Goal: Use online tool/utility: Use online tool/utility

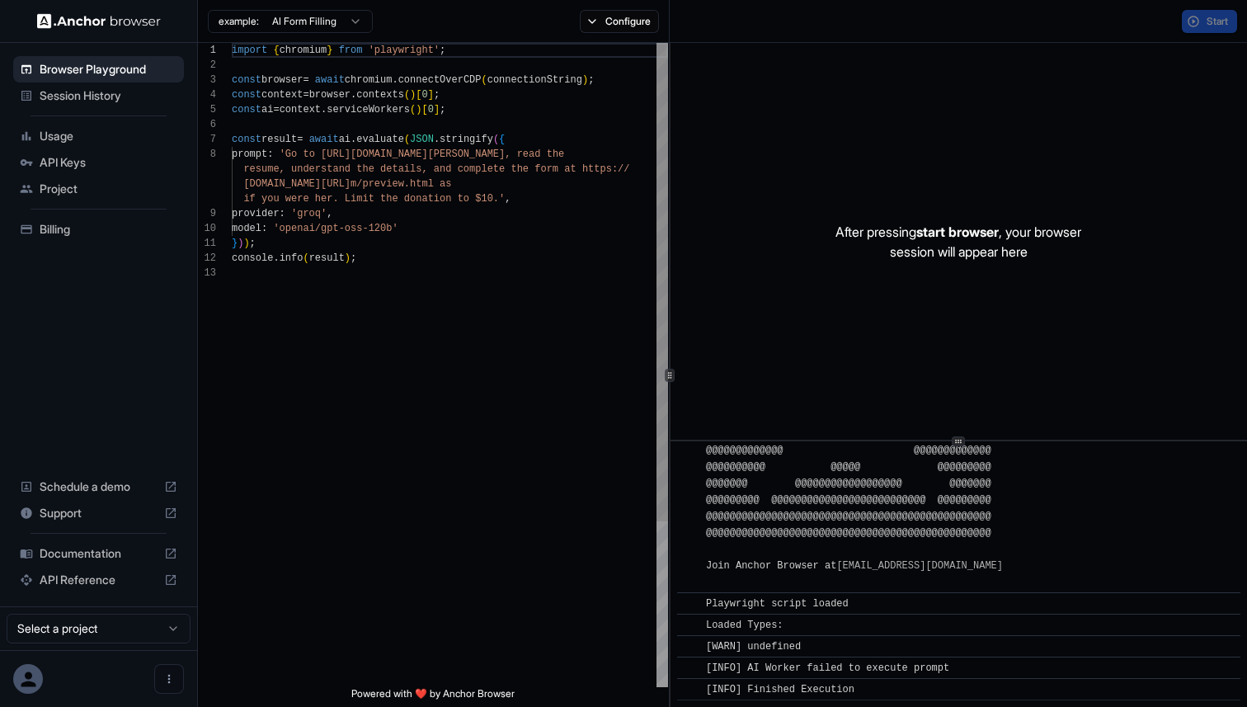
scroll to position [104, 0]
click at [332, 154] on div "import { chromium } from 'playwright' ; const browser = await chromium . connec…" at bounding box center [450, 476] width 436 height 866
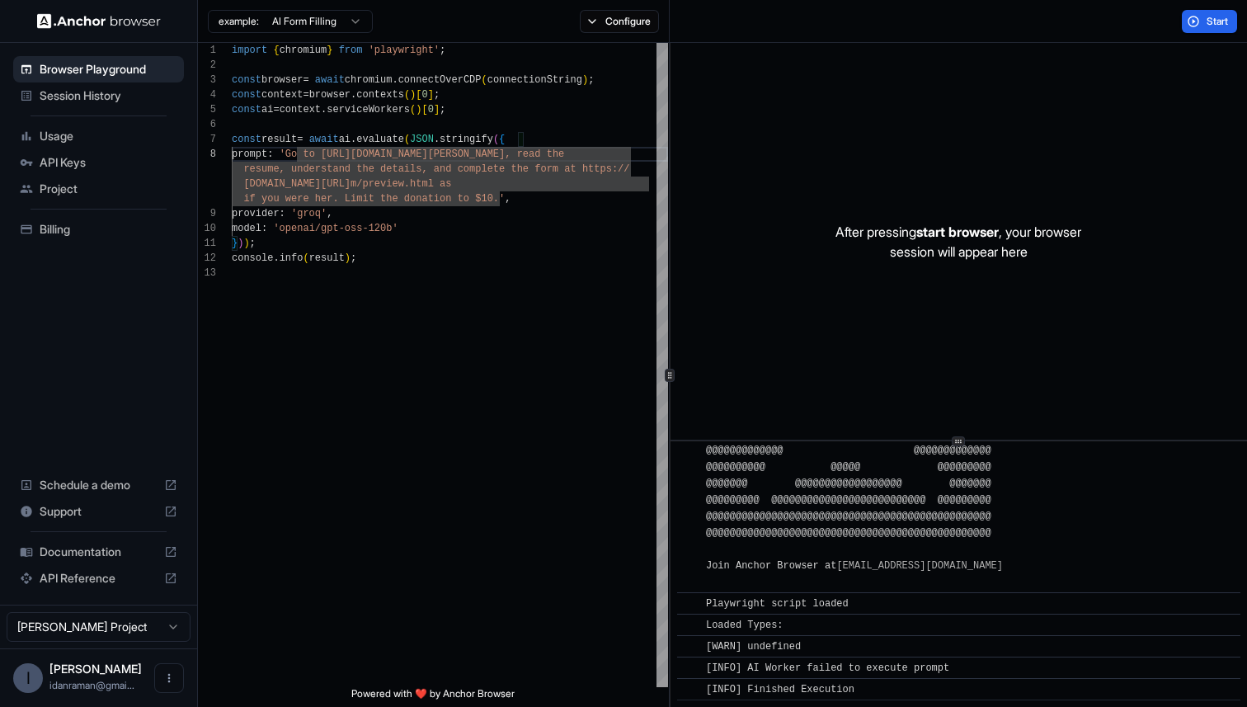
click at [291, 22] on html "Browser Playground Session History Usage API Keys Project Billing Schedule a de…" at bounding box center [623, 353] width 1247 height 707
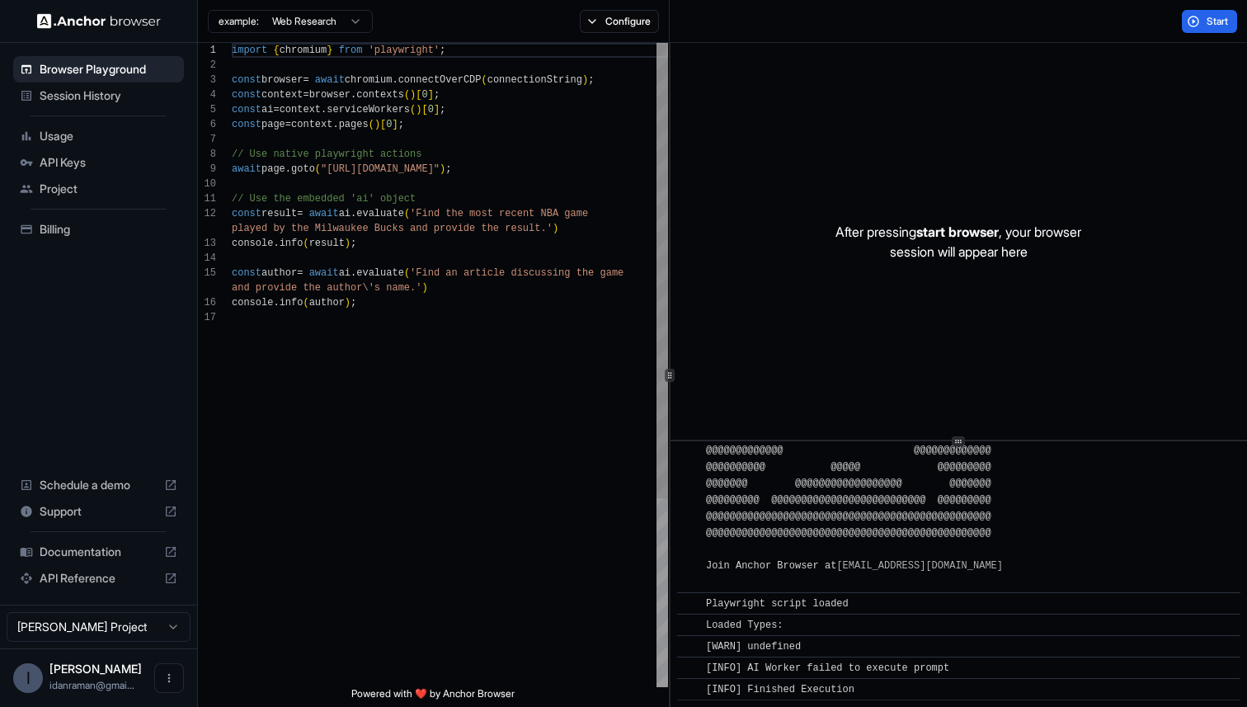
scroll to position [119, 0]
click at [329, 169] on div "import { chromium } from 'playwright' ; const browser = await chromium . connec…" at bounding box center [450, 498] width 436 height 911
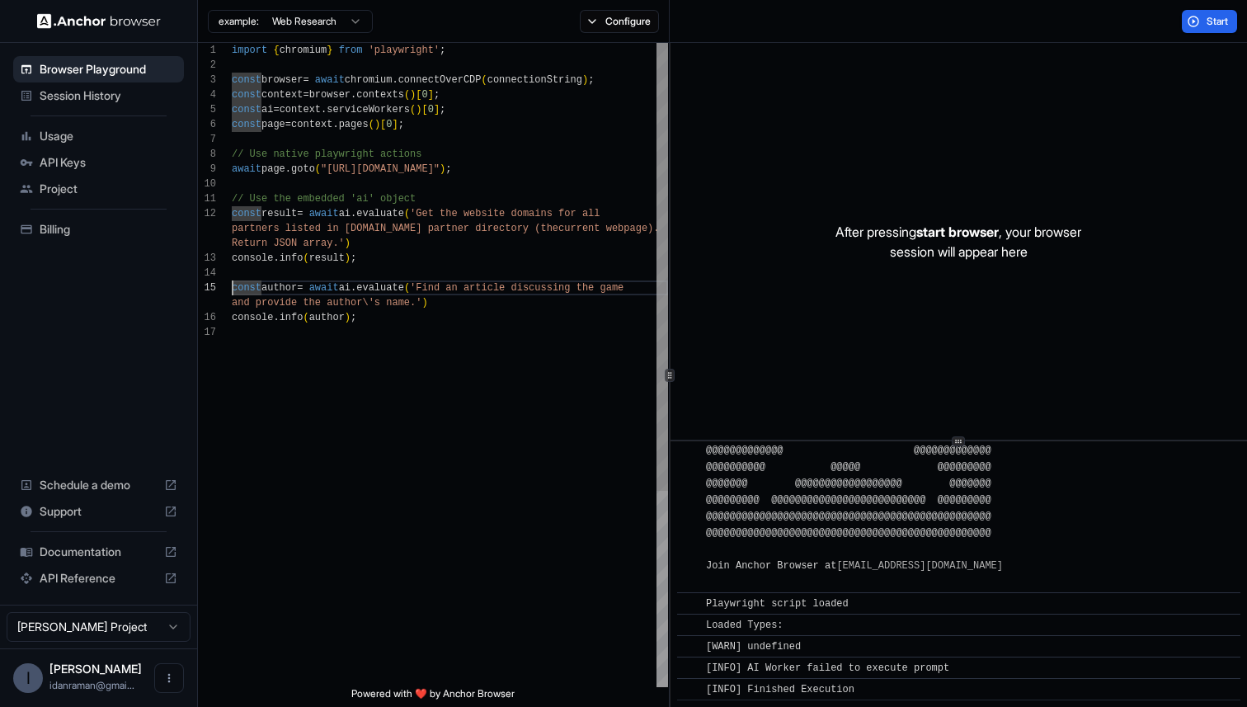
scroll to position [74, 0]
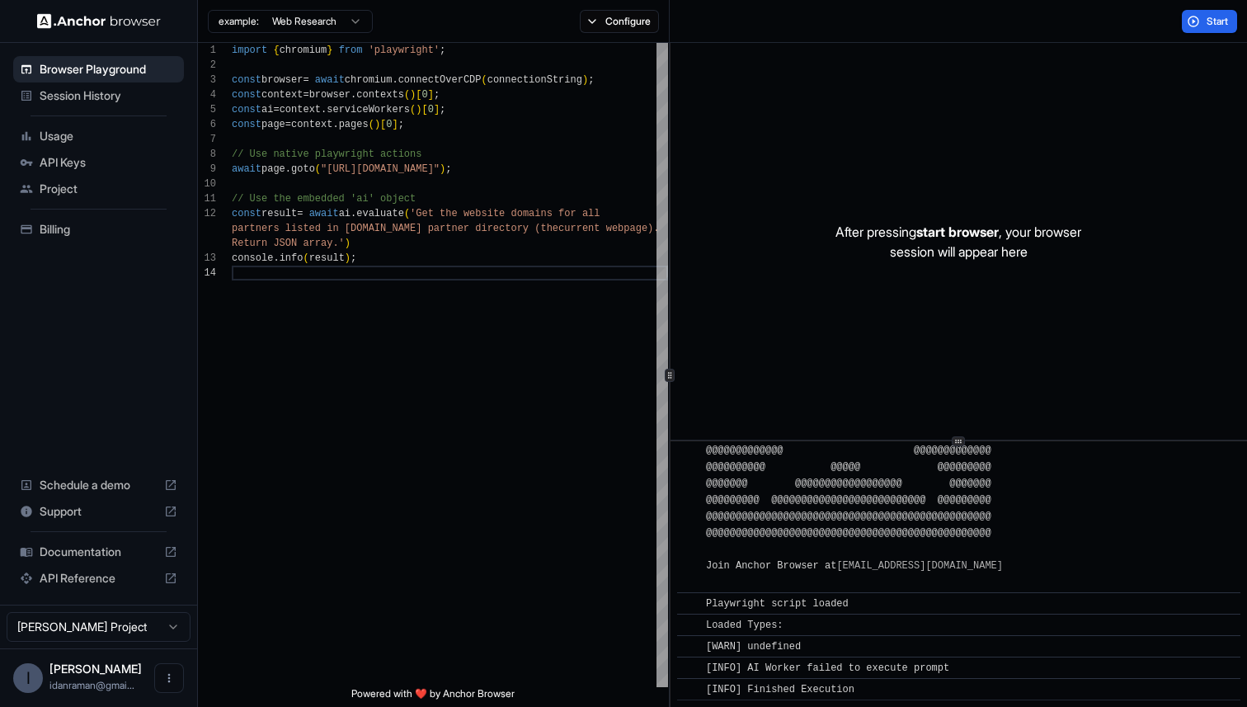
type textarea "**********"
click at [1179, 26] on div "Start" at bounding box center [1208, 21] width 75 height 23
click at [1197, 19] on button "Start" at bounding box center [1208, 21] width 55 height 23
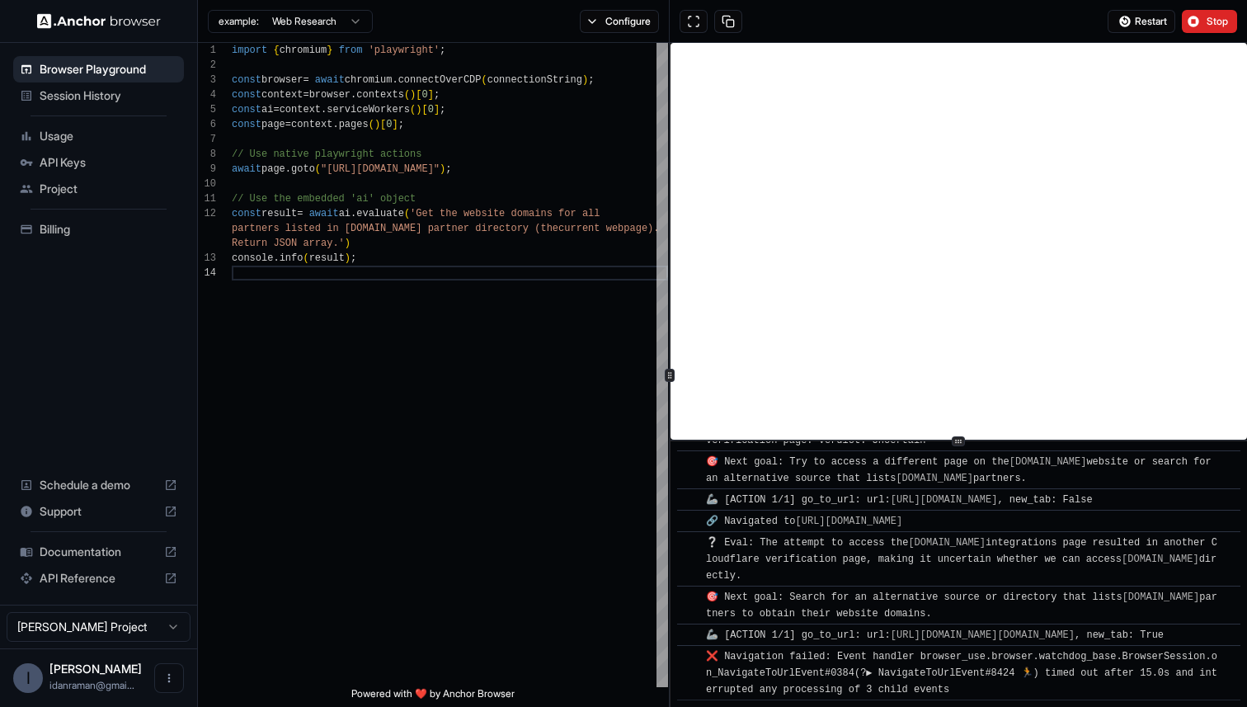
scroll to position [590, 0]
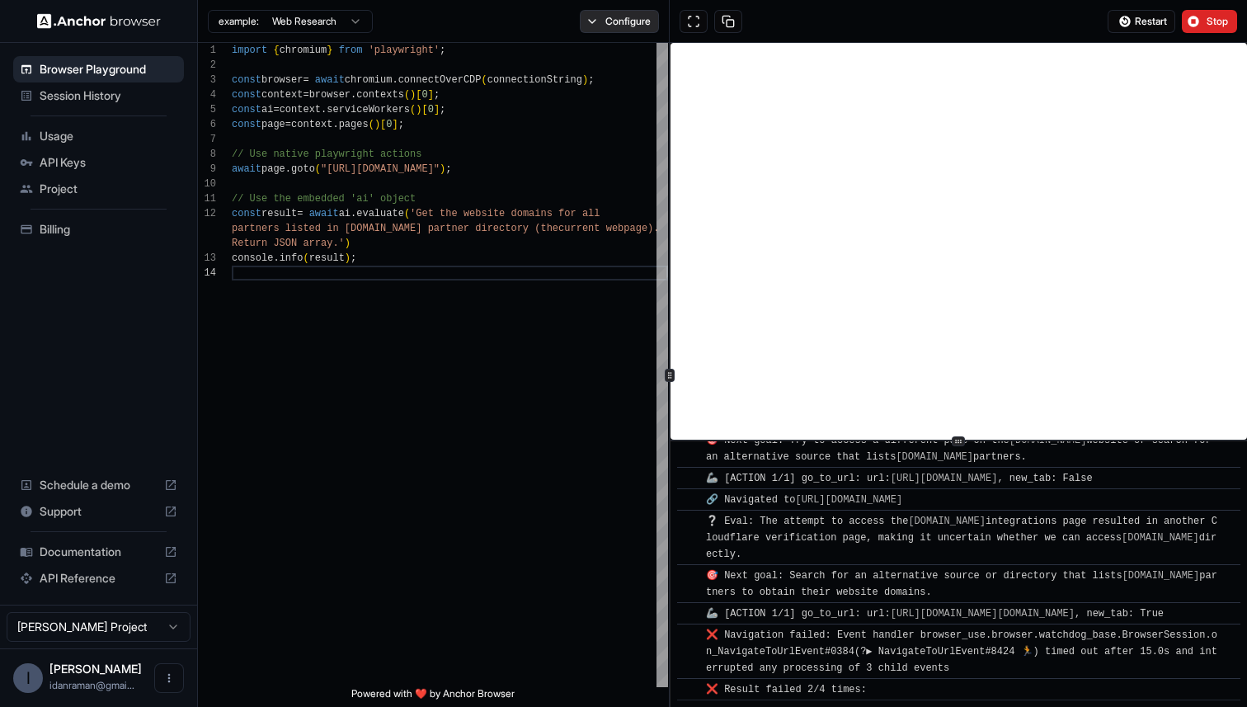
click at [616, 21] on button "Configure" at bounding box center [620, 21] width 80 height 23
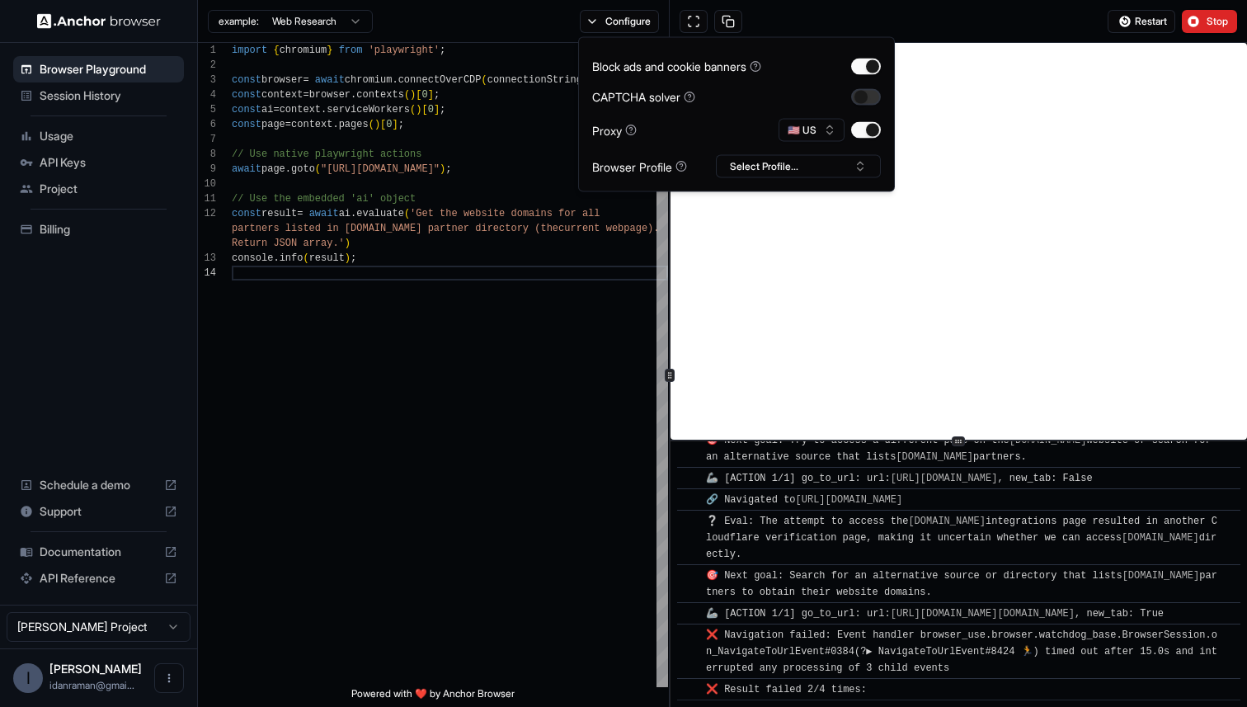
click at [869, 99] on button "button" at bounding box center [866, 96] width 30 height 16
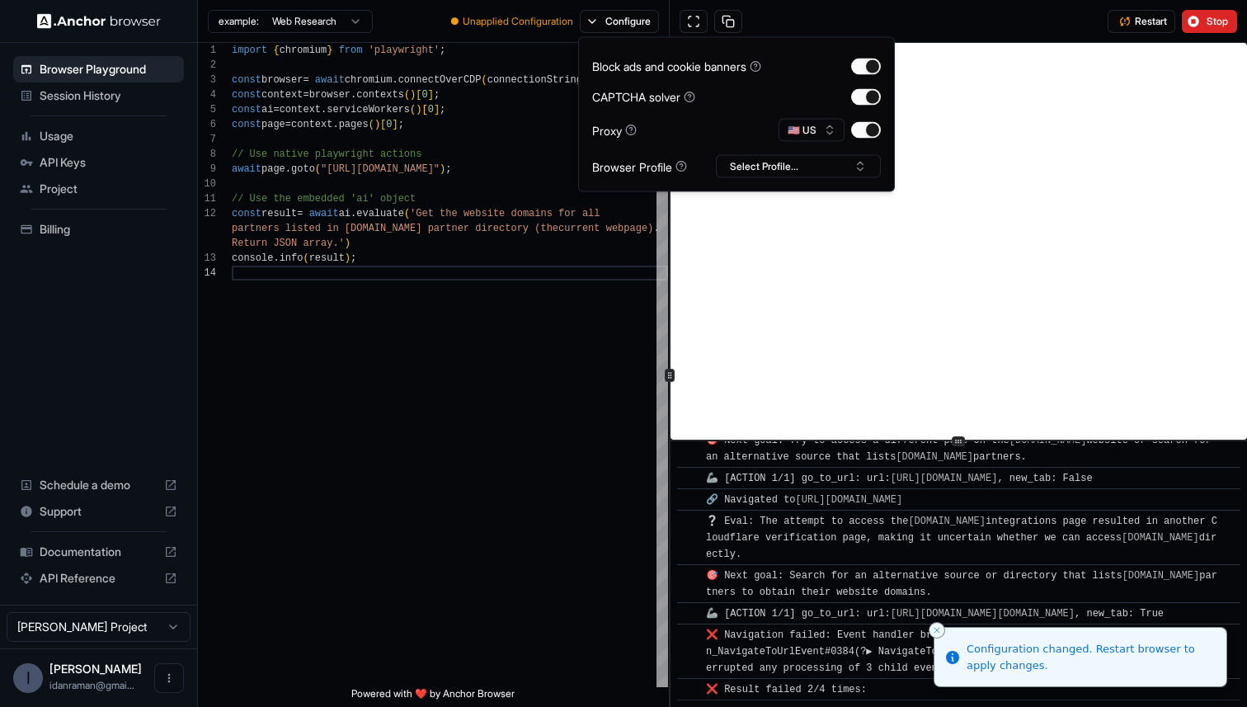
click at [908, 28] on div "Restart Stop" at bounding box center [957, 21] width 577 height 43
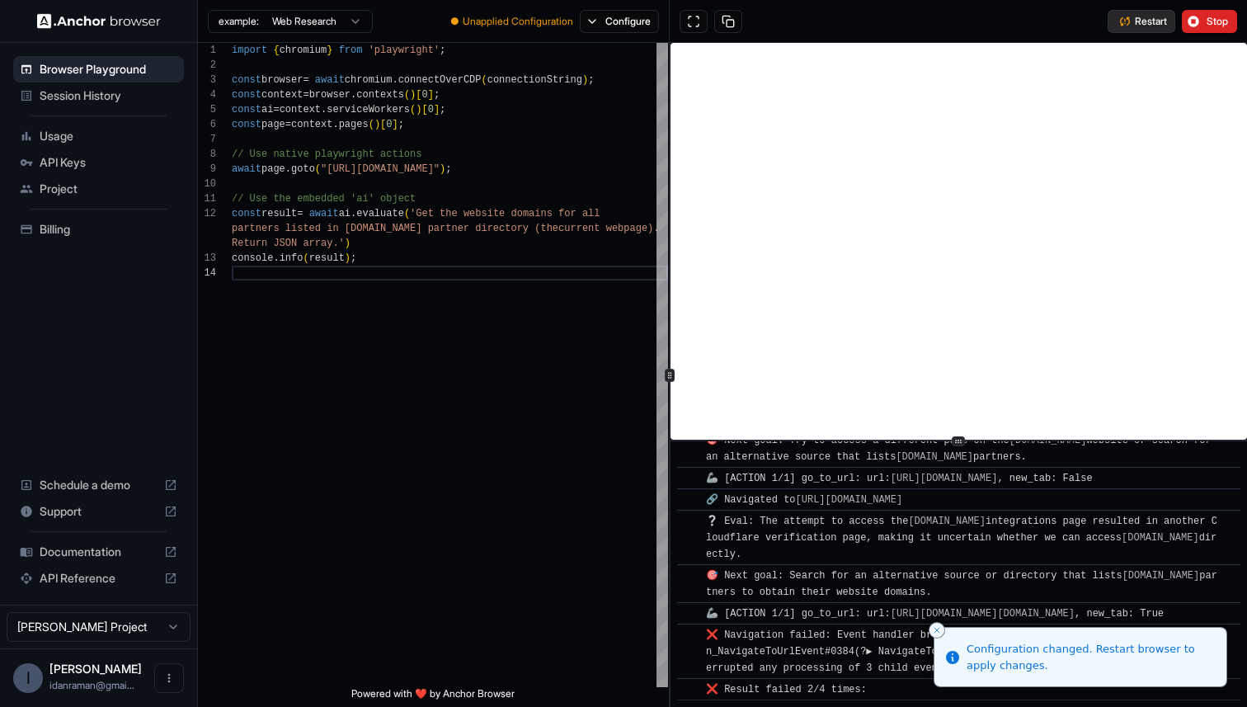
click at [1139, 22] on span "Restart" at bounding box center [1150, 21] width 32 height 13
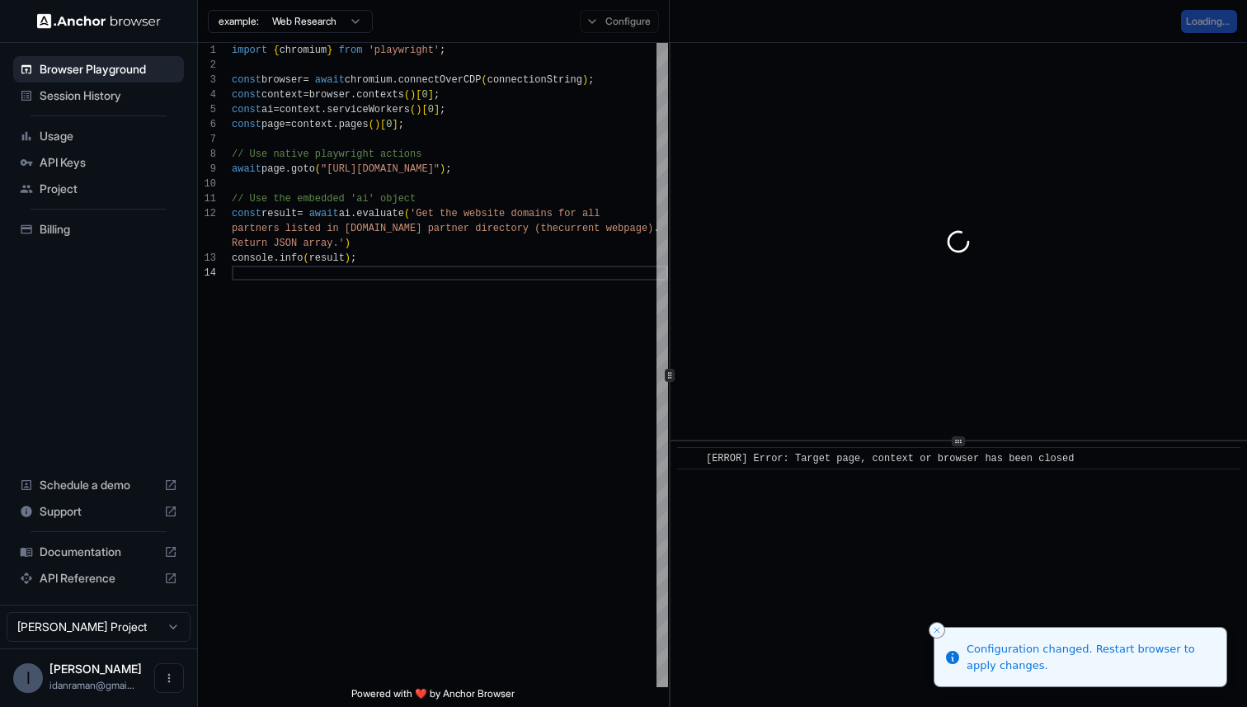
click at [599, 20] on div "Configure" at bounding box center [620, 21] width 100 height 23
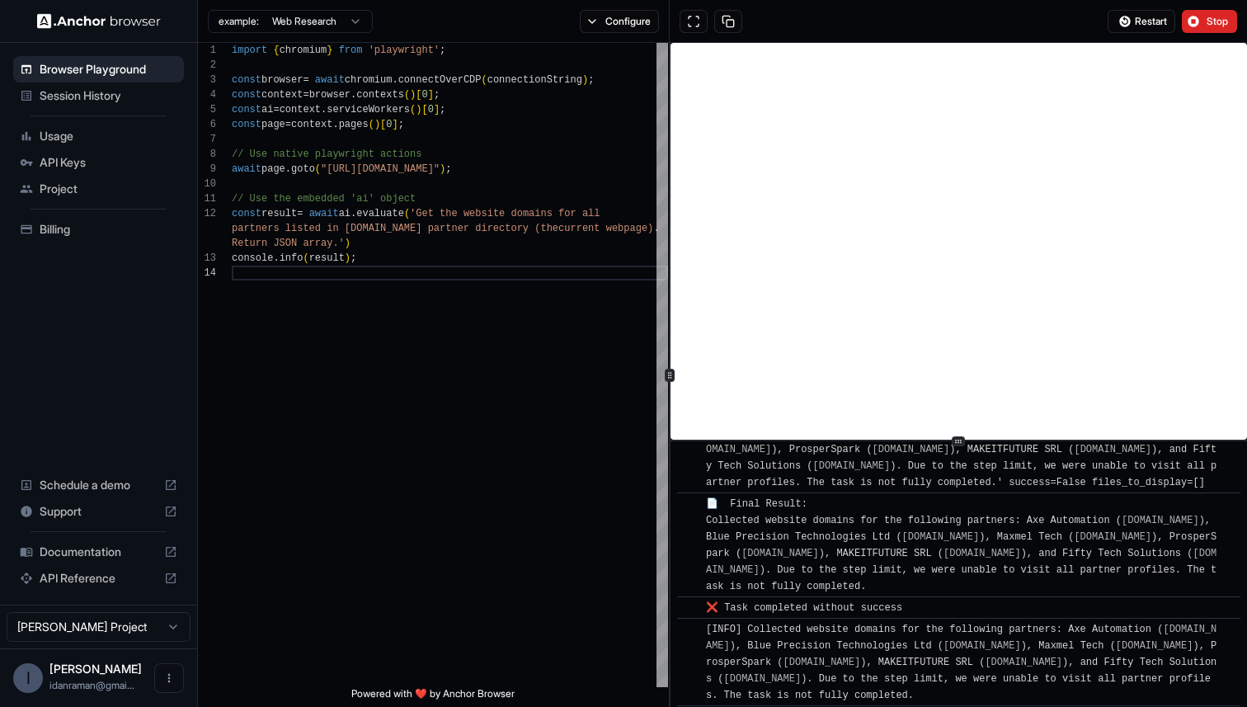
scroll to position [9154, 0]
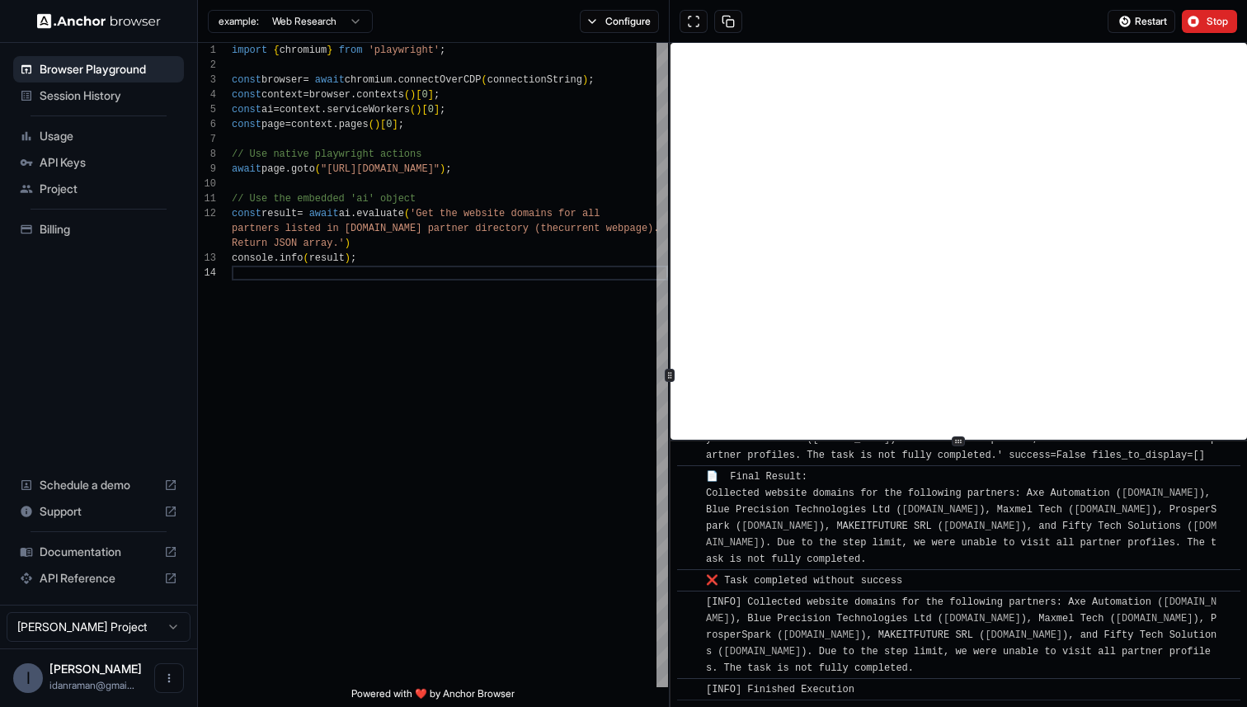
click at [787, 603] on span "[INFO] Collected website domains for the following partners: Axe Automation ( […" at bounding box center [961, 634] width 510 height 77
